Goal: Task Accomplishment & Management: Manage account settings

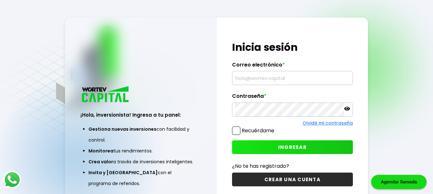
type input "martin075m@yahoo.com.mx"
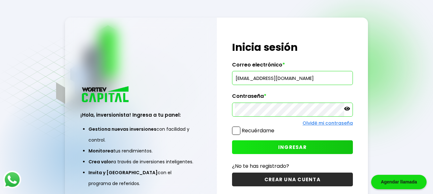
click at [290, 147] on span "INGRESAR" at bounding box center [292, 147] width 28 height 7
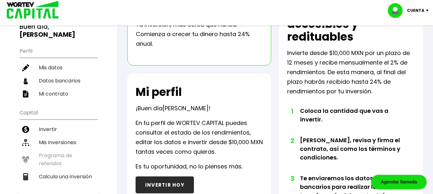
scroll to position [64, 0]
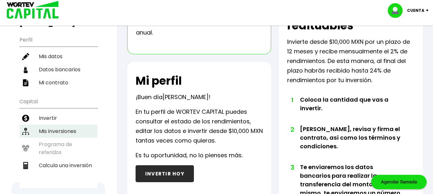
click at [53, 131] on li "Mis inversiones" at bounding box center [59, 131] width 78 height 13
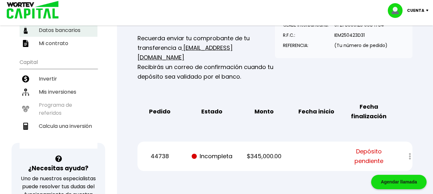
scroll to position [32, 0]
